Goal: Transaction & Acquisition: Purchase product/service

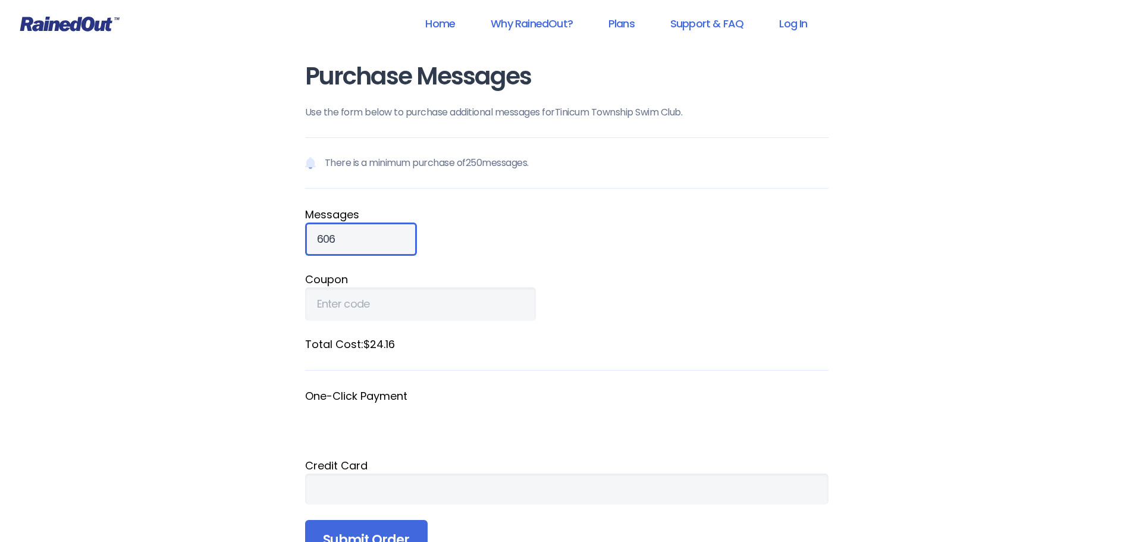
click at [383, 233] on input "606" at bounding box center [361, 239] width 112 height 33
click at [383, 233] on input "617" at bounding box center [361, 239] width 112 height 33
click at [383, 233] on input "618" at bounding box center [361, 239] width 112 height 33
click at [383, 233] on input "627" at bounding box center [361, 239] width 112 height 33
click at [382, 245] on input "625" at bounding box center [361, 239] width 112 height 33
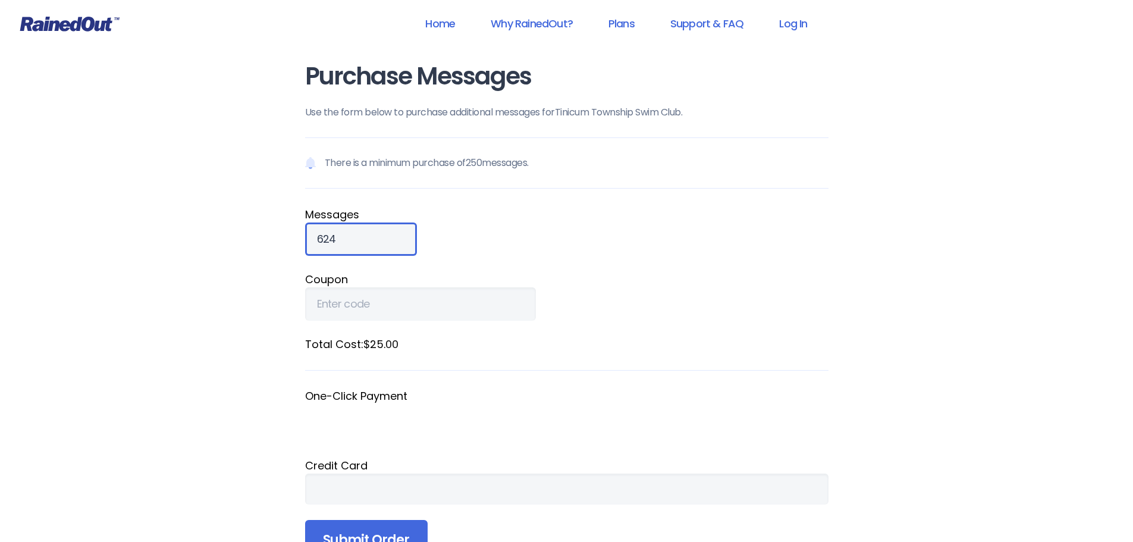
click at [382, 245] on input "624" at bounding box center [361, 239] width 112 height 33
type input "625"
click at [384, 235] on input "625" at bounding box center [361, 239] width 112 height 33
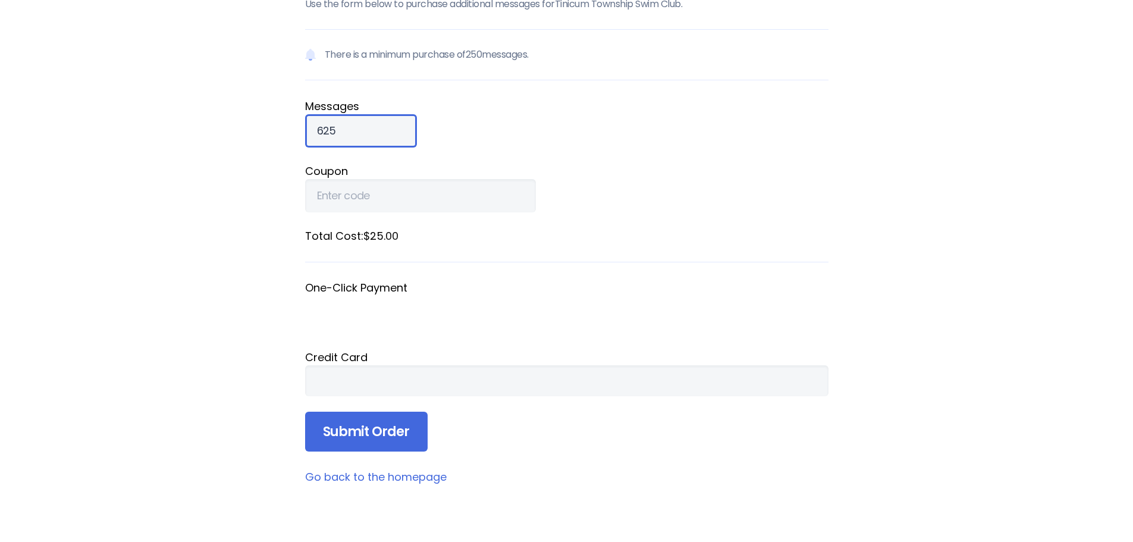
scroll to position [119, 0]
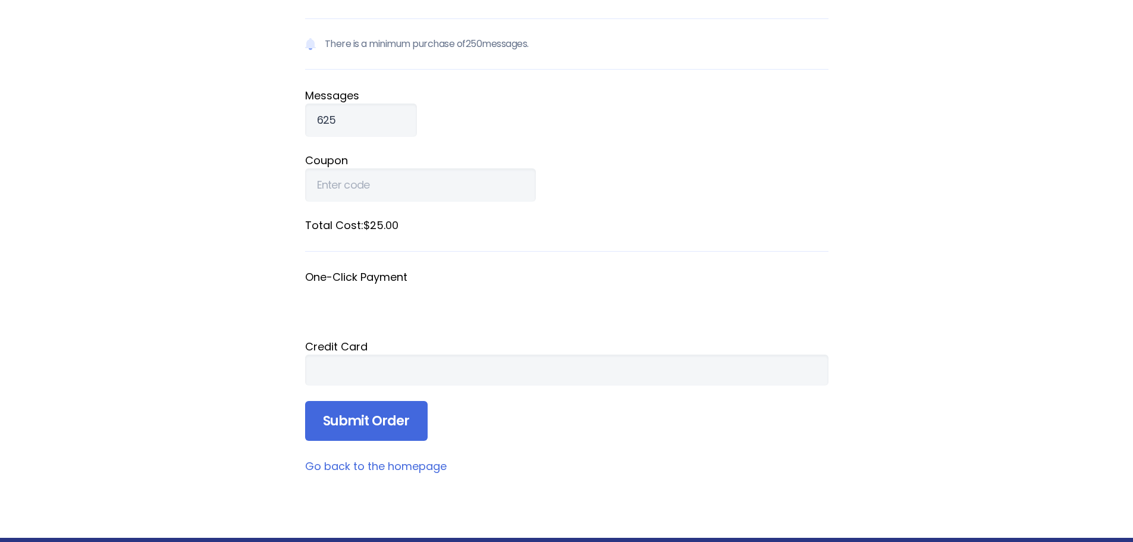
click at [455, 377] on div at bounding box center [567, 370] width 524 height 31
click at [364, 426] on input "Submit Order" at bounding box center [366, 421] width 123 height 40
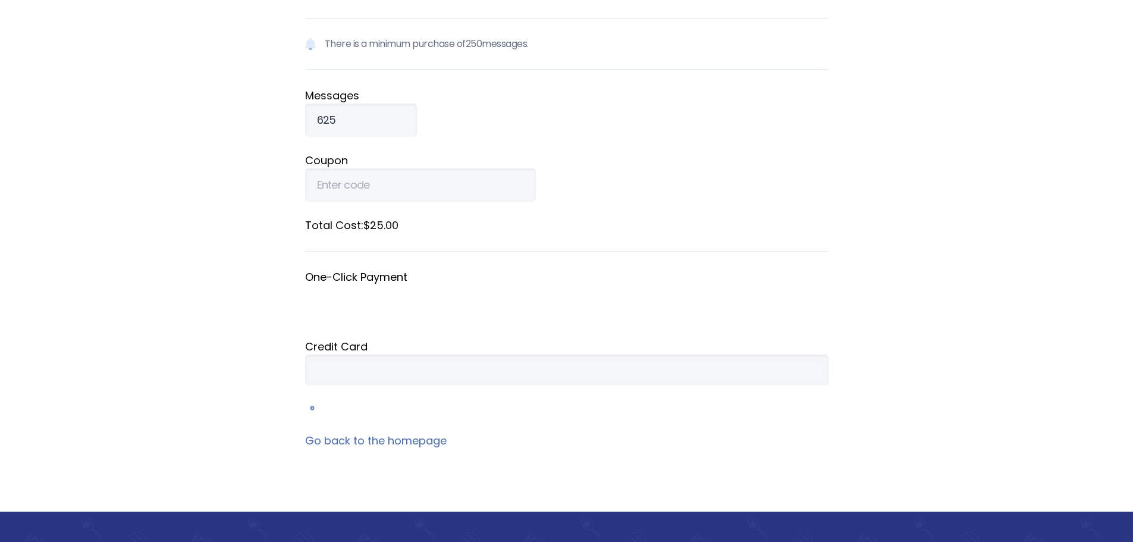
scroll to position [52, 0]
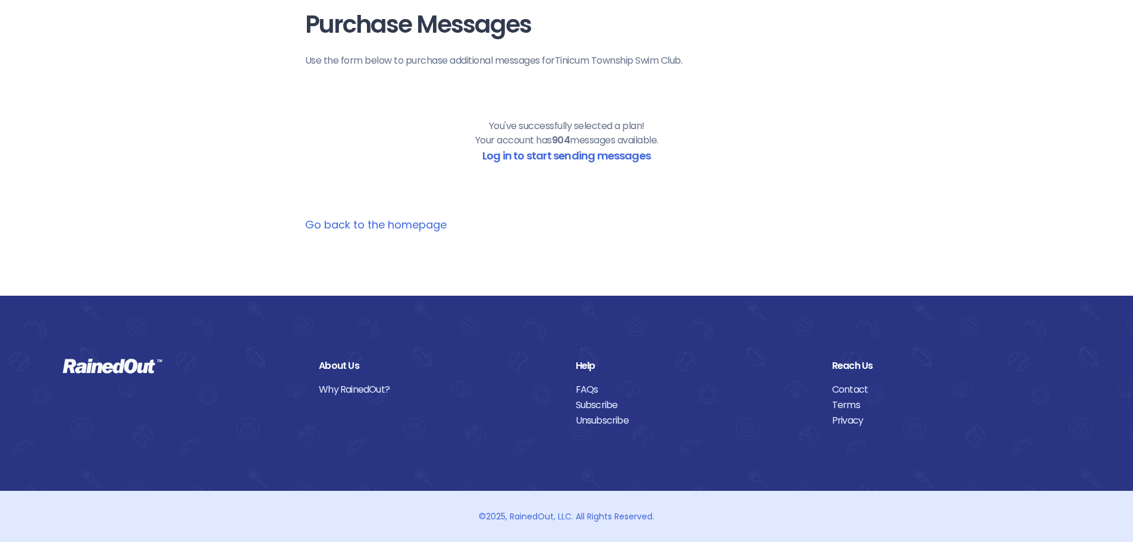
click at [367, 225] on link "Go back to the homepage" at bounding box center [376, 224] width 142 height 15
